Goal: Check status

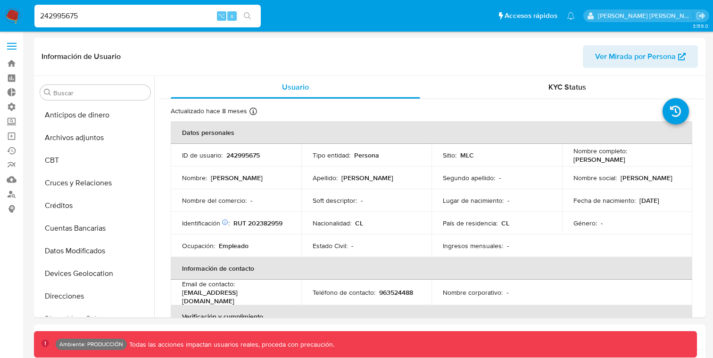
select select "10"
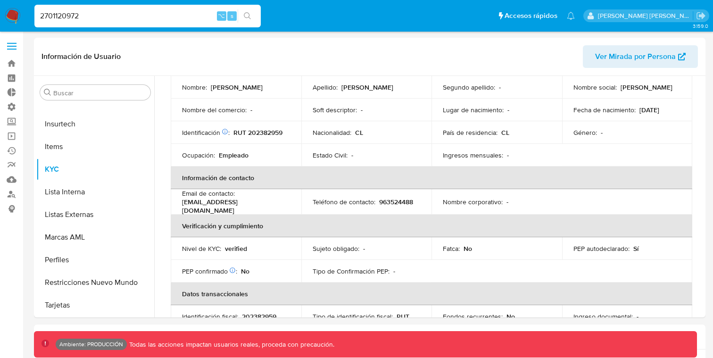
type input "2701120972"
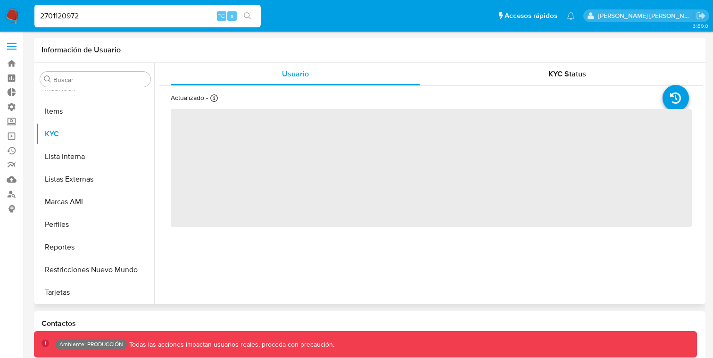
scroll to position [421, 0]
select select "10"
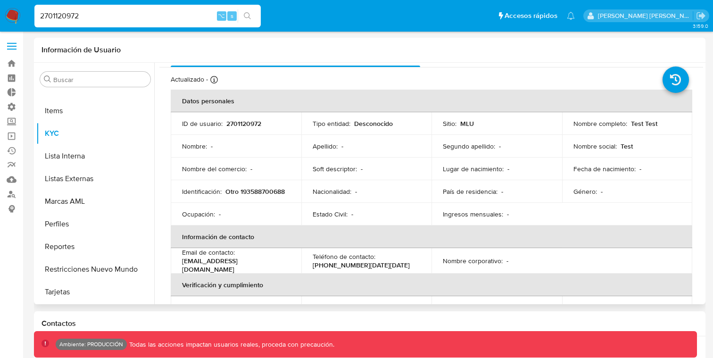
scroll to position [0, 0]
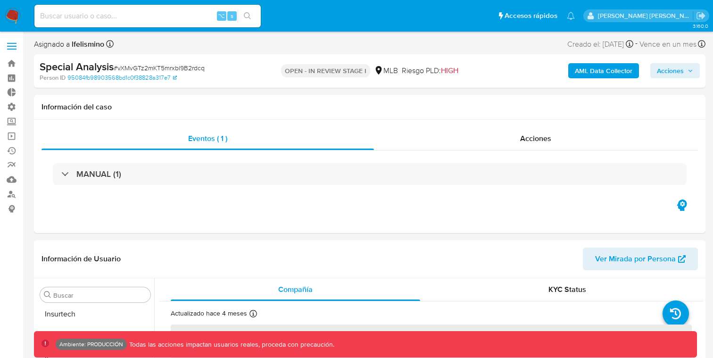
scroll to position [444, 0]
select select "10"
click at [173, 20] on input at bounding box center [147, 16] width 226 height 12
paste input "2701120972"
type input "2701120972"
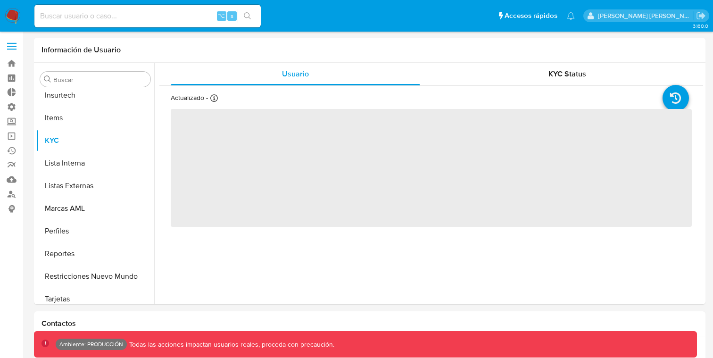
scroll to position [421, 0]
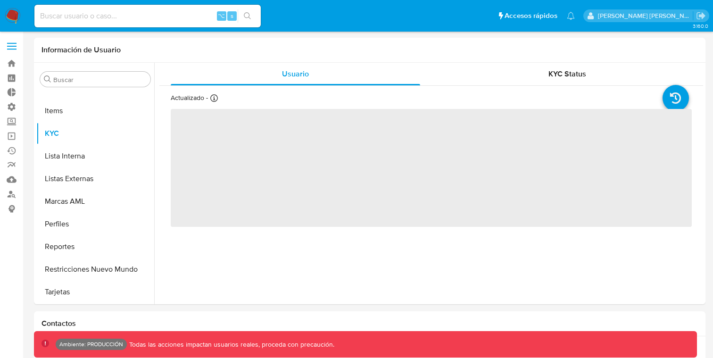
select select "10"
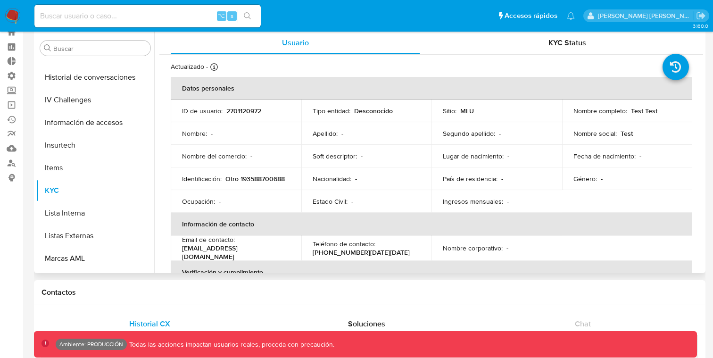
scroll to position [0, 0]
